Goal: Information Seeking & Learning: Check status

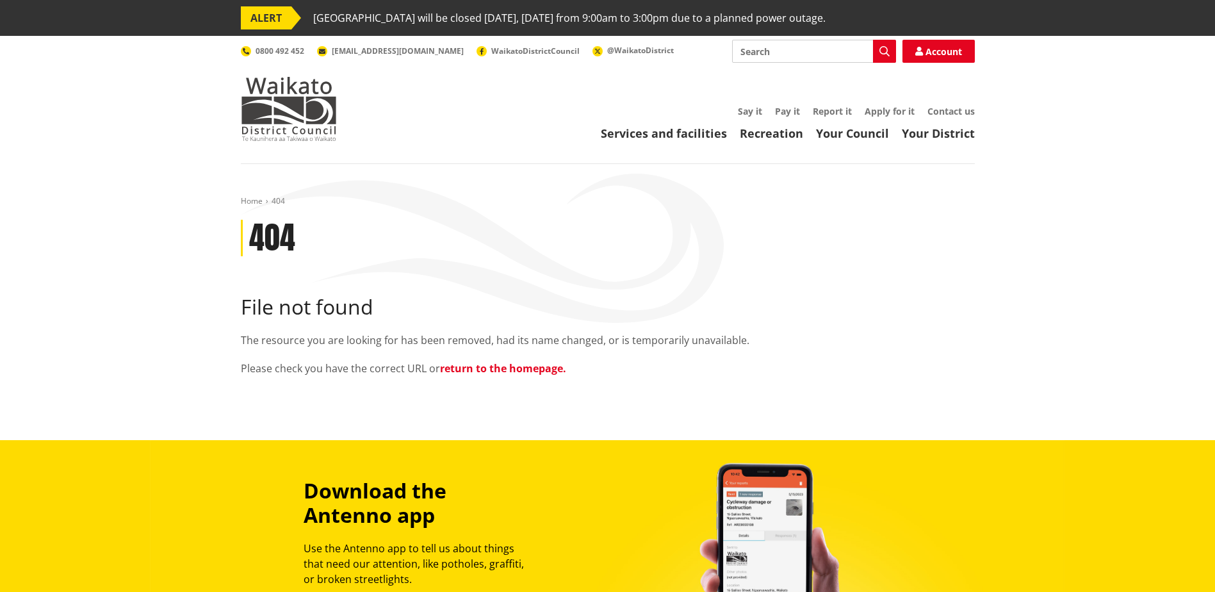
click at [519, 367] on link "return to the homepage." at bounding box center [503, 368] width 126 height 14
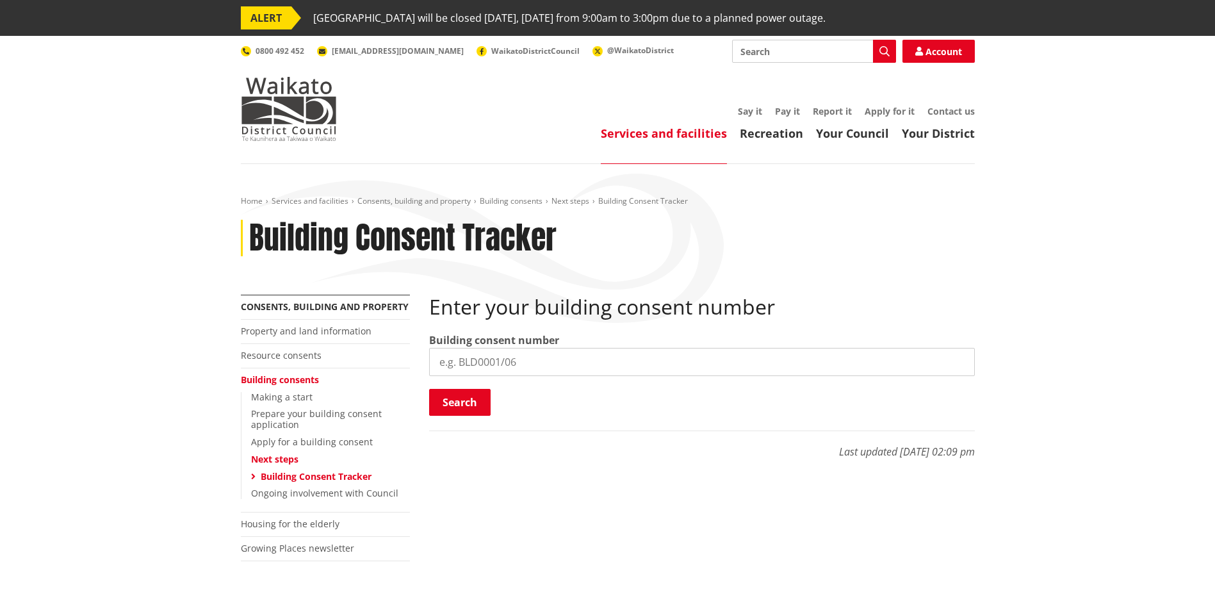
click at [528, 364] on input "search" at bounding box center [701, 362] width 545 height 28
type input "BLD0260/26"
click at [466, 405] on button "Search" at bounding box center [459, 402] width 61 height 27
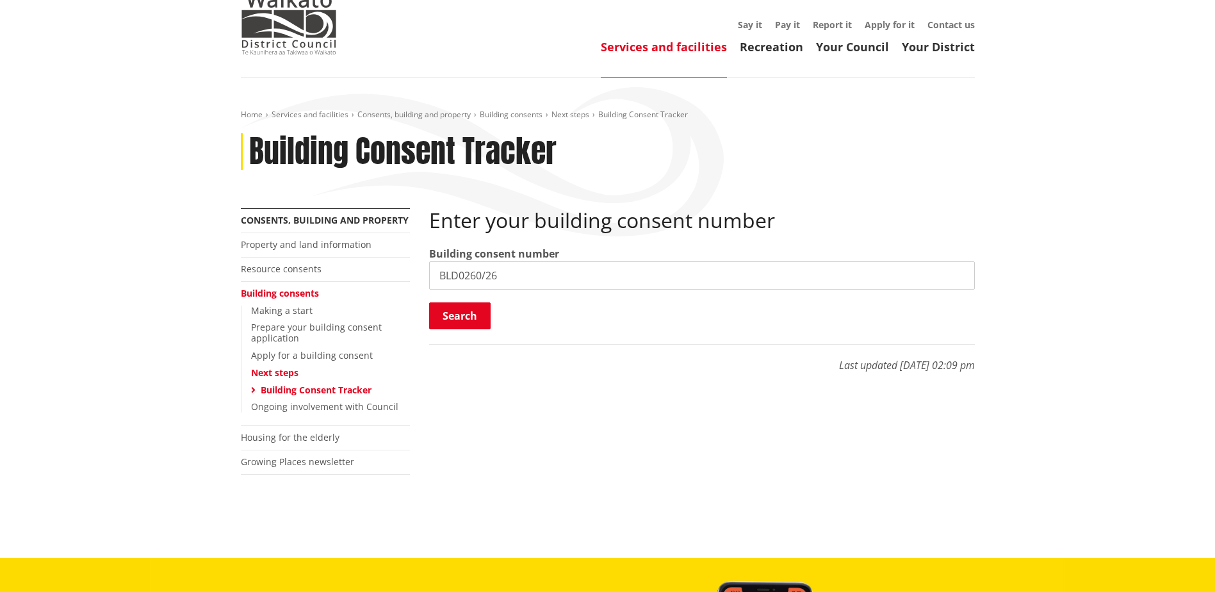
scroll to position [64, 0]
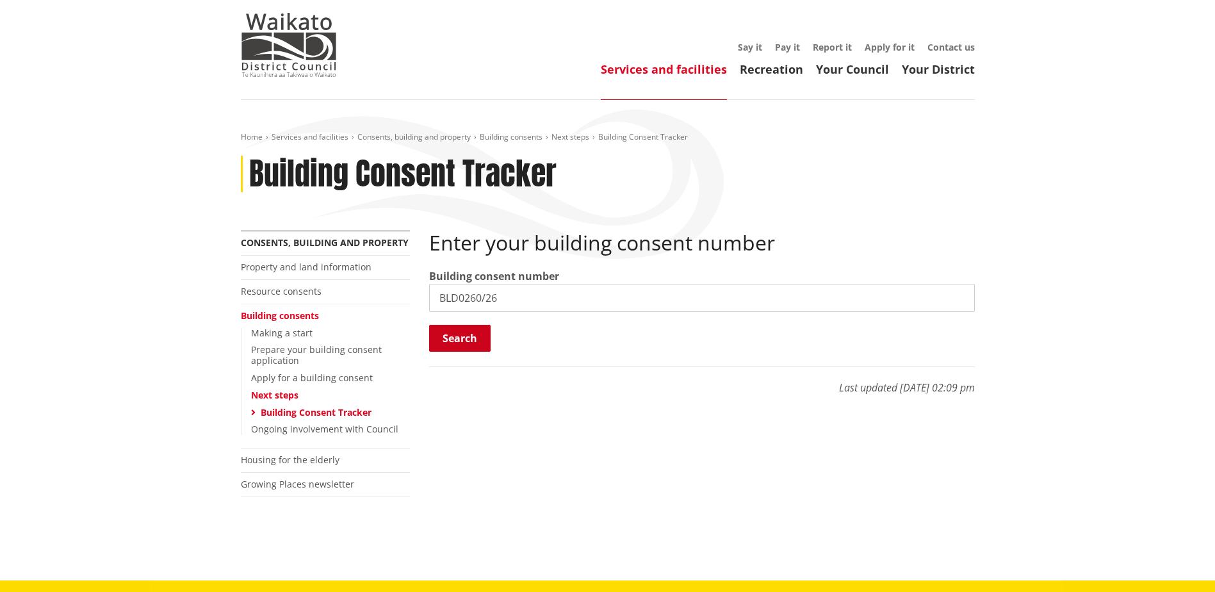
click at [487, 341] on button "Search" at bounding box center [459, 338] width 61 height 27
click at [476, 341] on button "Search" at bounding box center [459, 338] width 61 height 27
